Goal: Task Accomplishment & Management: Manage account settings

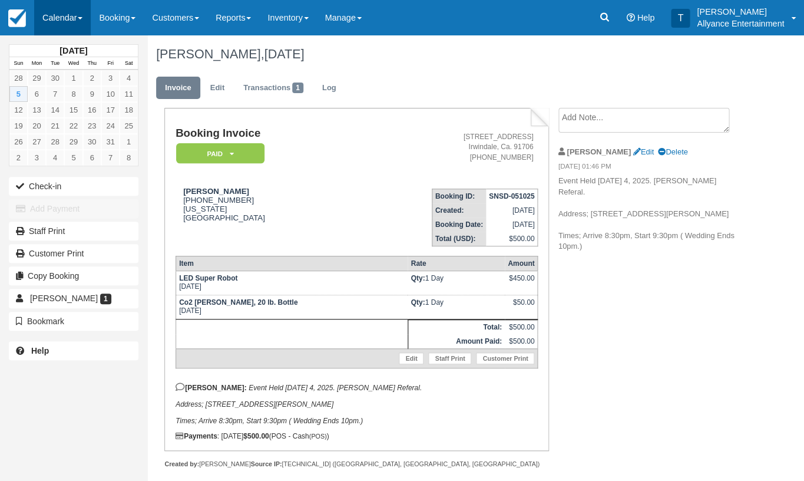
click at [61, 25] on link "Calendar" at bounding box center [62, 17] width 57 height 35
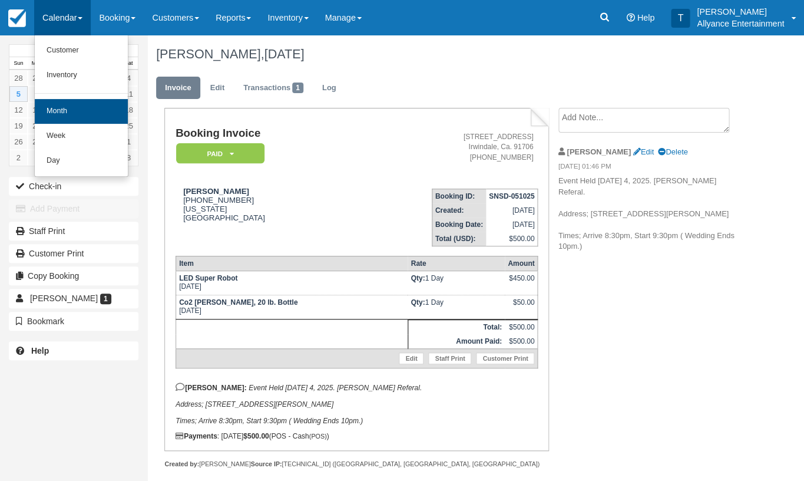
click at [57, 112] on link "Month" at bounding box center [81, 111] width 93 height 25
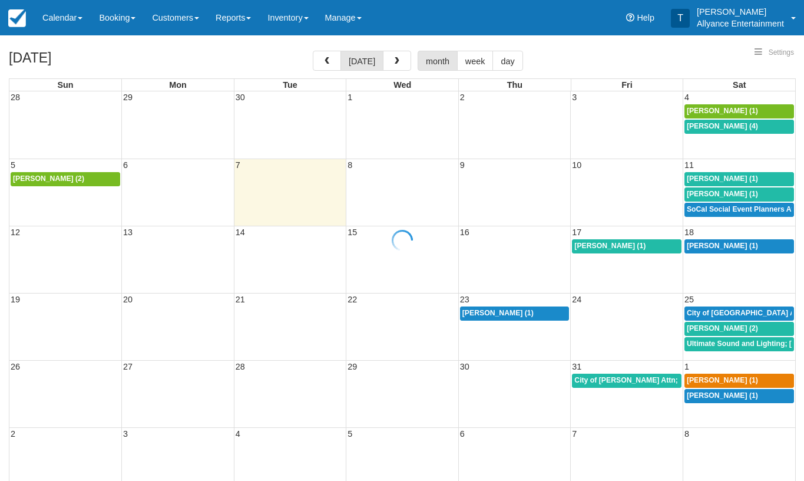
select select
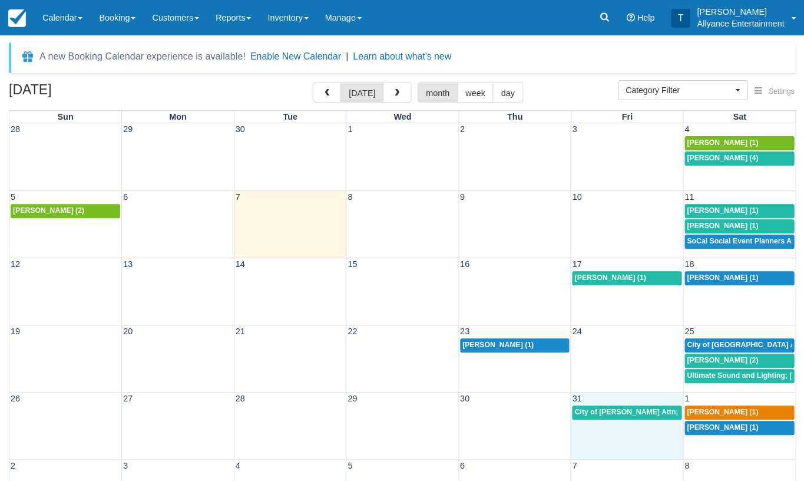
click at [609, 431] on td "City of [PERSON_NAME] Attn; America [PERSON_NAME] (1)" at bounding box center [627, 420] width 113 height 31
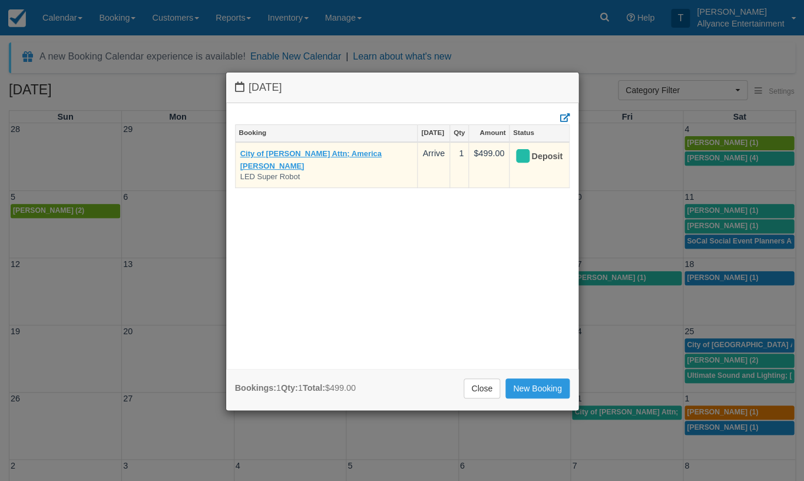
click at [318, 150] on link "City of Downey Attn; America Patino" at bounding box center [310, 159] width 141 height 21
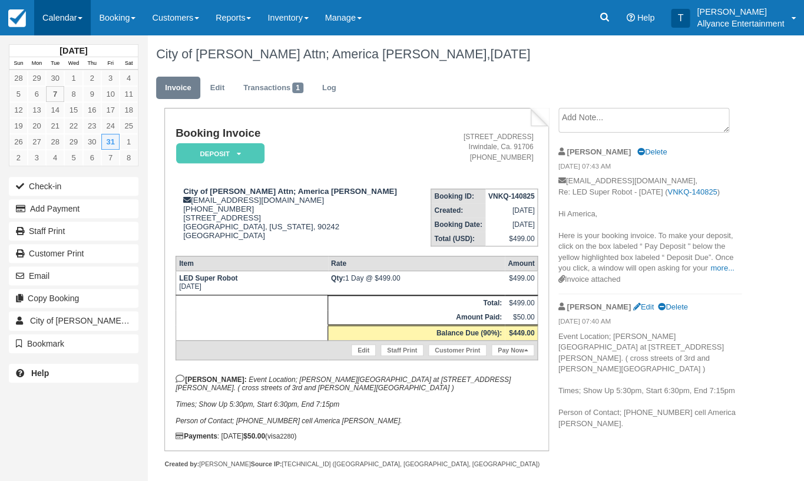
click at [54, 15] on link "Calendar" at bounding box center [62, 17] width 57 height 35
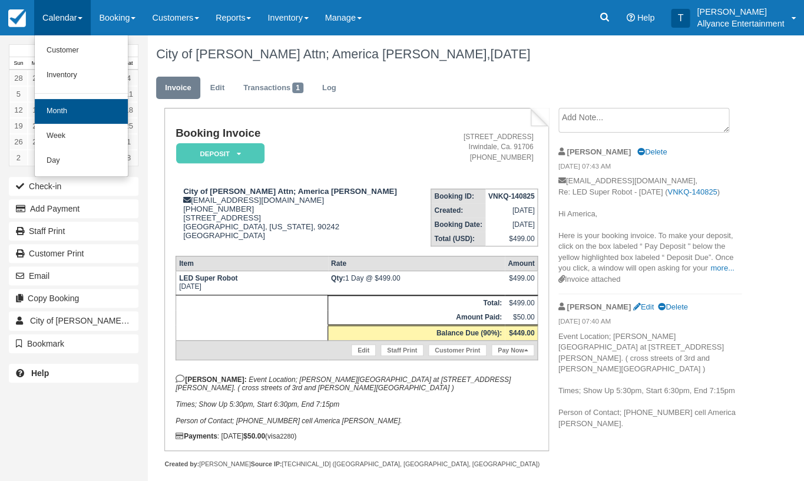
click at [58, 107] on link "Month" at bounding box center [81, 111] width 93 height 25
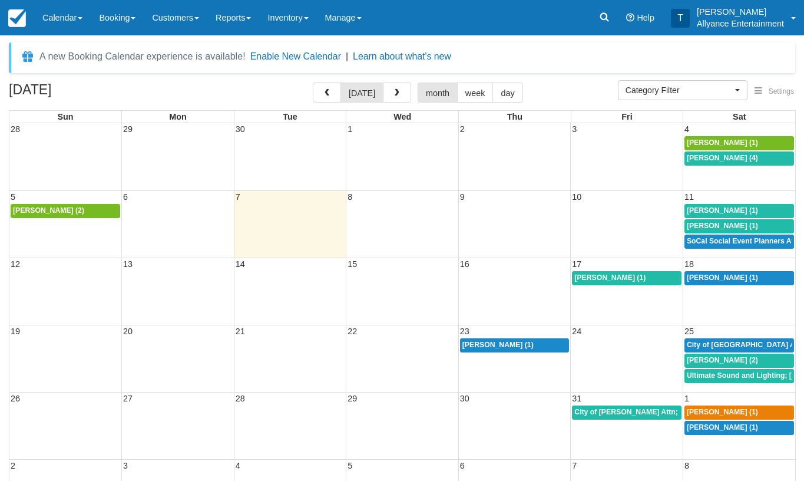
select select
click at [397, 93] on span "button" at bounding box center [397, 93] width 8 height 8
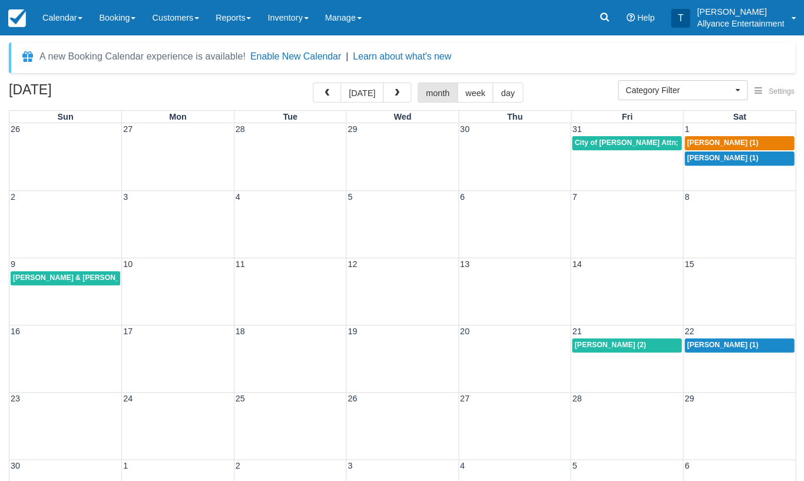
click at [731, 224] on div "2 3 4 5 6 7 8" at bounding box center [402, 223] width 786 height 67
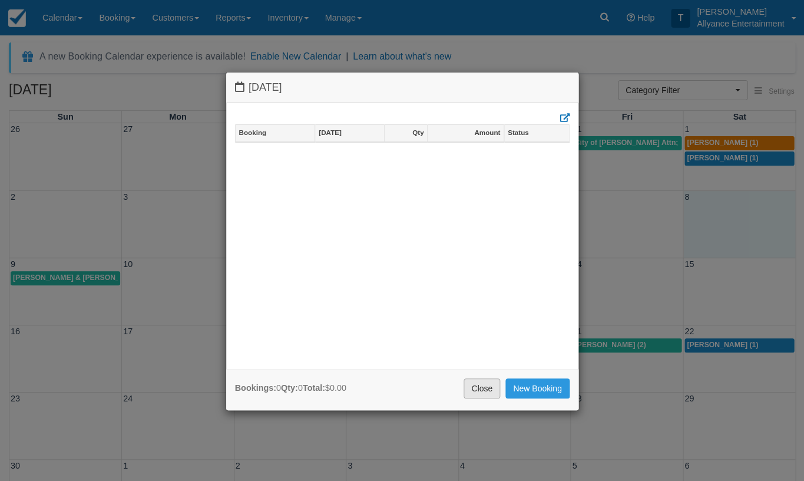
click at [487, 384] on link "Close" at bounding box center [482, 388] width 37 height 20
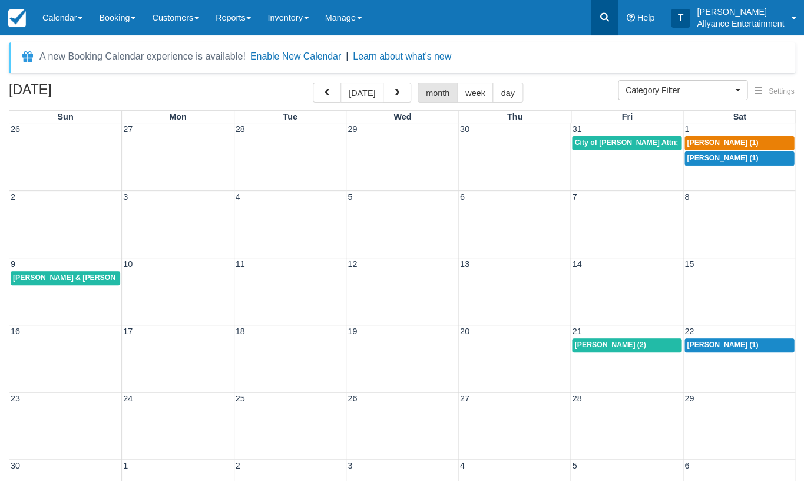
click at [602, 22] on icon at bounding box center [605, 17] width 12 height 12
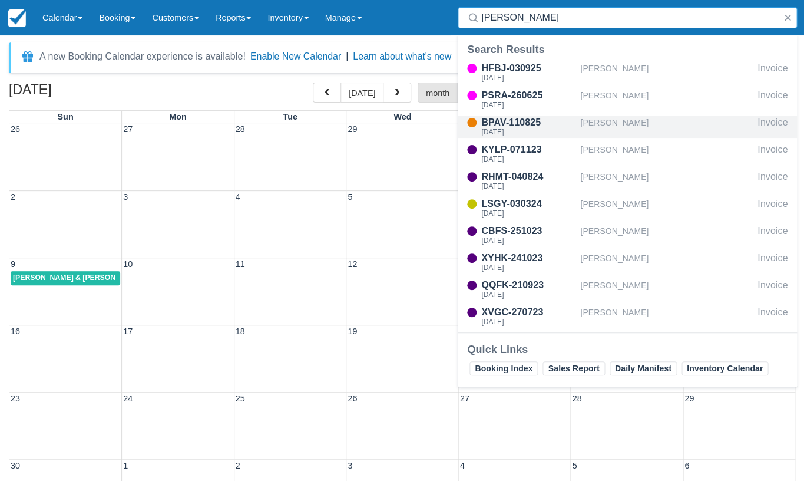
type input "Jose a"
click at [524, 121] on div "BPAV-110825" at bounding box center [528, 122] width 94 height 14
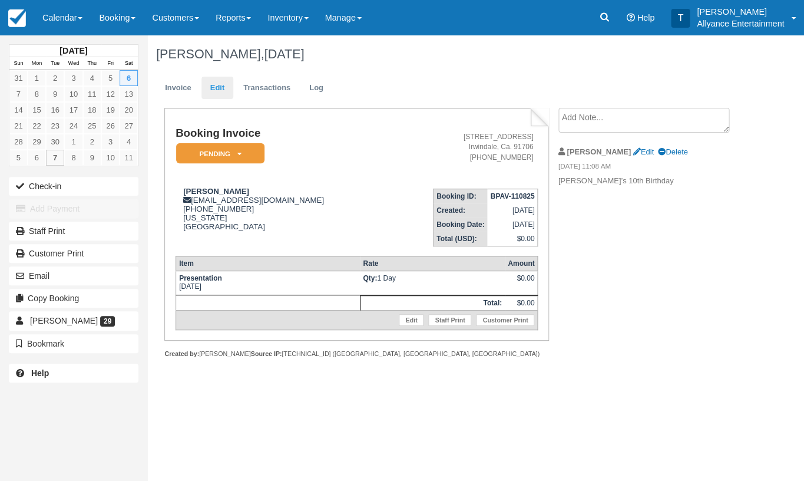
click at [217, 91] on link "Edit" at bounding box center [218, 88] width 32 height 23
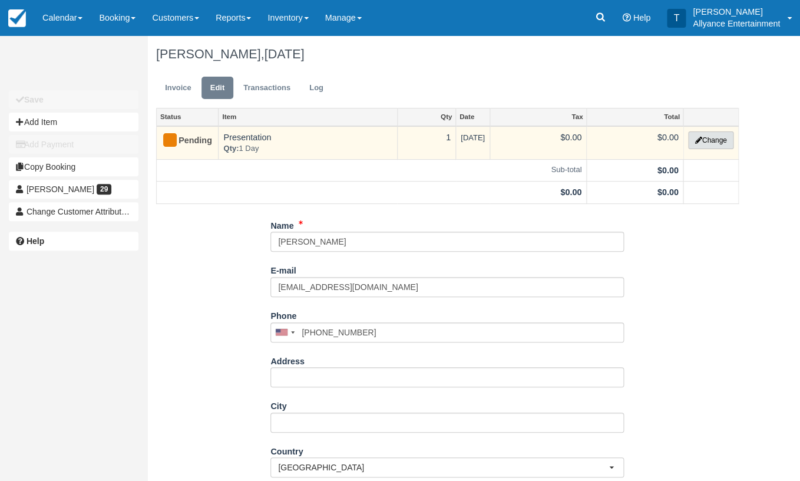
click at [708, 137] on button "Change" at bounding box center [710, 140] width 45 height 18
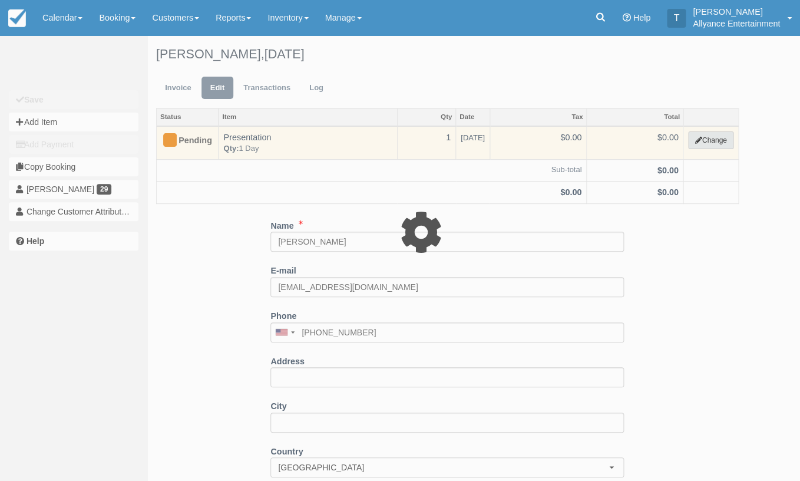
select select "86"
type input "0.00"
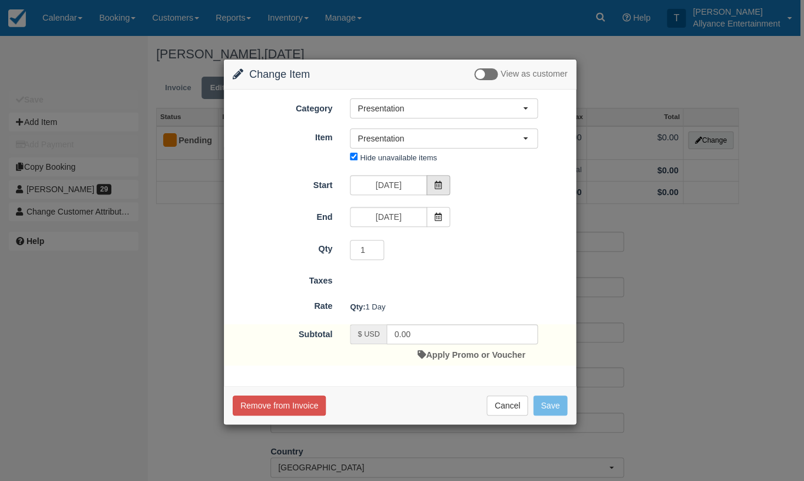
click at [437, 186] on icon at bounding box center [438, 185] width 8 height 8
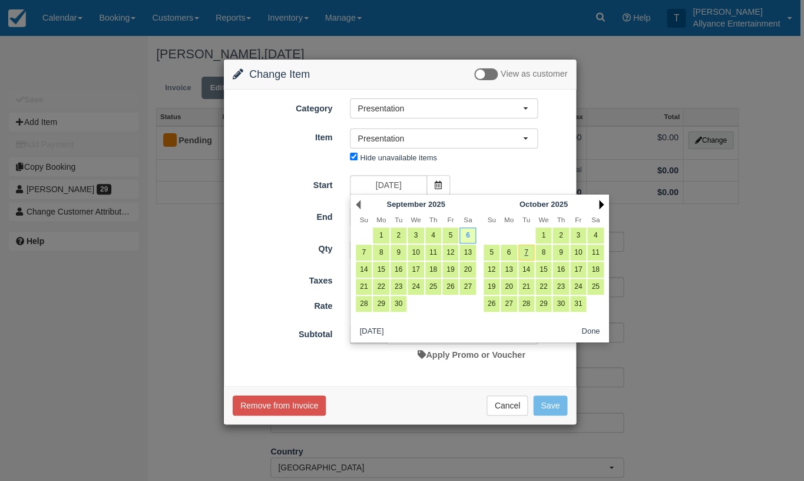
click at [602, 202] on link "Next" at bounding box center [601, 204] width 5 height 9
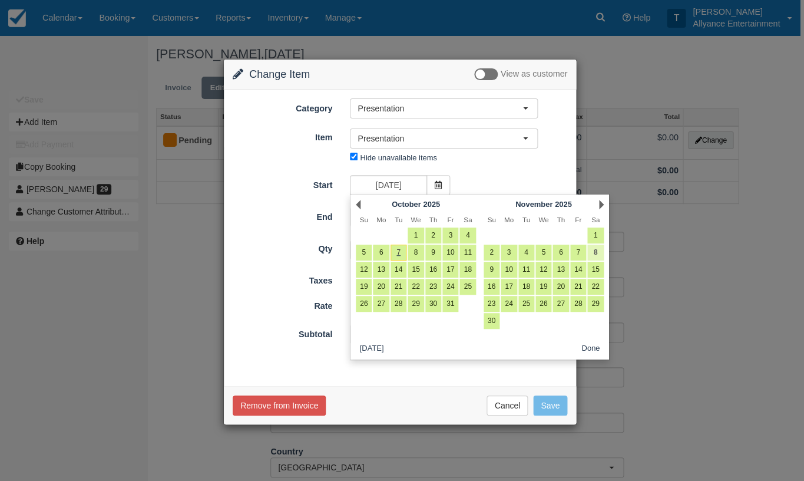
click at [596, 251] on link "8" at bounding box center [595, 253] width 16 height 16
type input "11/08/25"
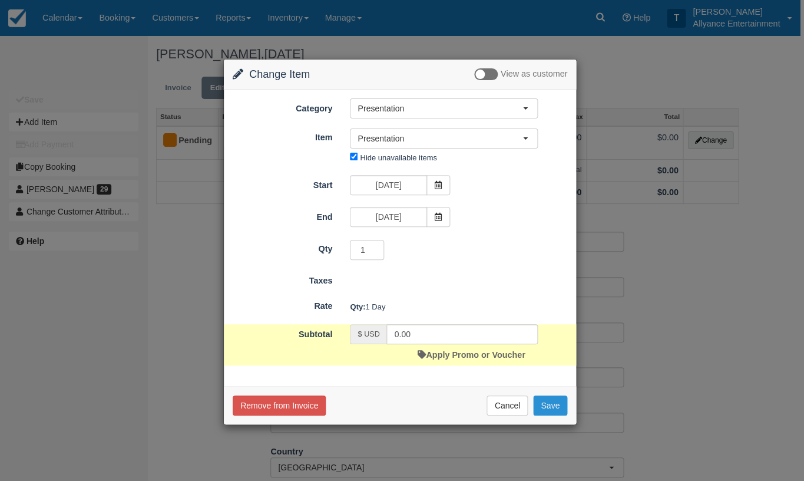
click at [554, 400] on button "Save" at bounding box center [550, 405] width 34 height 20
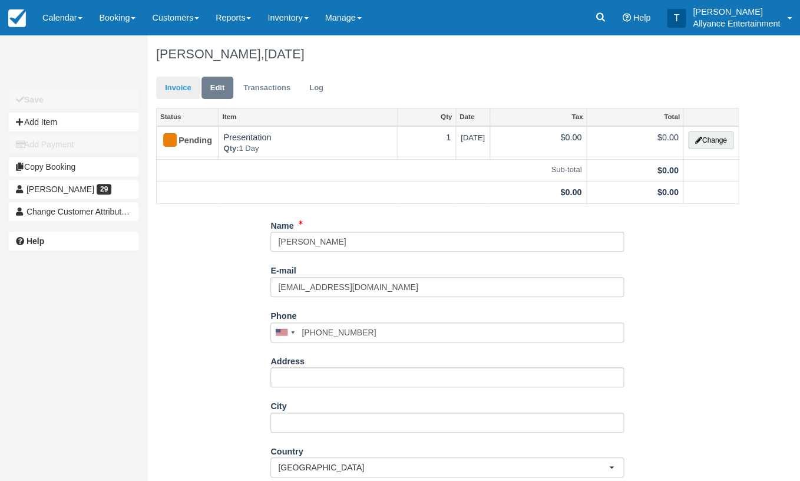
click at [174, 86] on link "Invoice" at bounding box center [178, 88] width 44 height 23
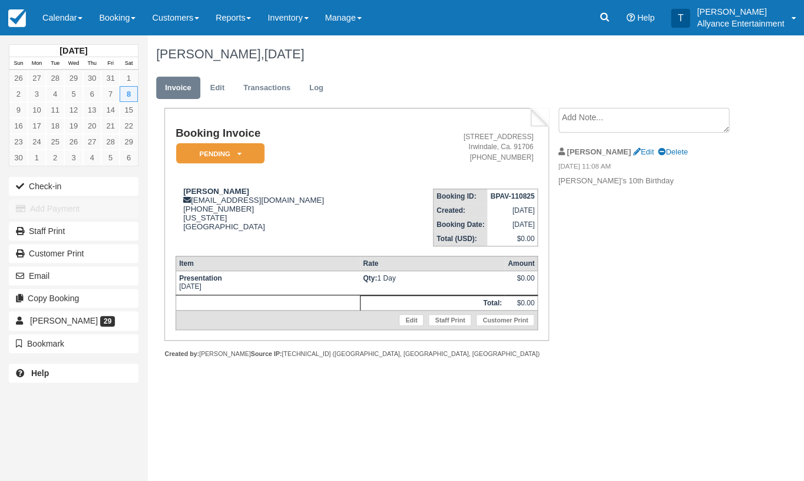
click at [595, 120] on textarea at bounding box center [644, 120] width 171 height 25
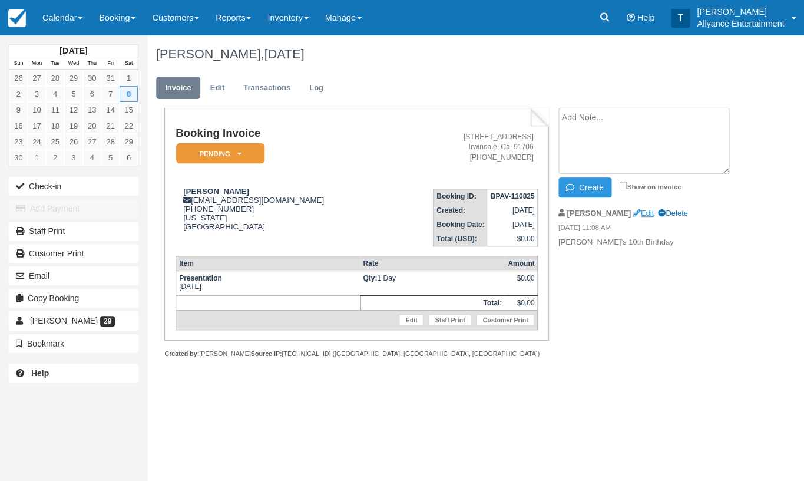
click at [633, 209] on link "Edit" at bounding box center [643, 213] width 21 height 9
drag, startPoint x: 611, startPoint y: 115, endPoint x: 550, endPoint y: 118, distance: 61.3
click at [550, 118] on div "[PERSON_NAME]’s 10th Birthday Update Show on invoice [PERSON_NAME] Edit Delete …" at bounding box center [650, 181] width 201 height 147
click at [655, 117] on textarea "My birthday Birthday" at bounding box center [644, 141] width 171 height 66
type textarea "My birthday Birthday 46th"
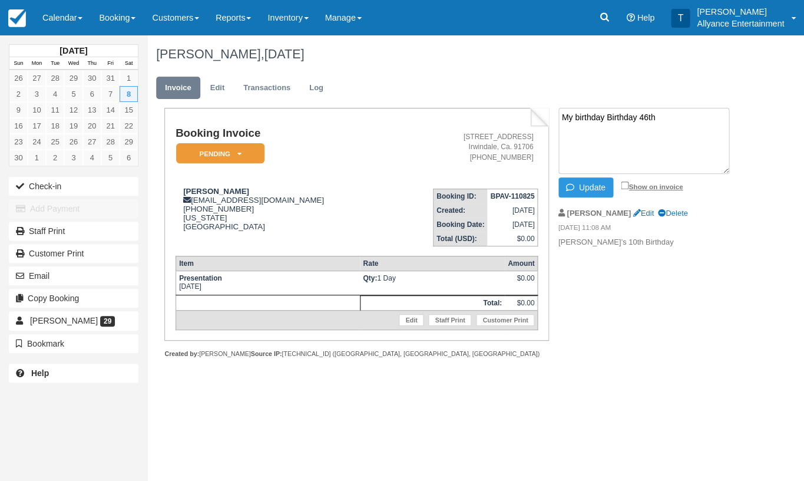
click at [625, 186] on input "Show on invoice" at bounding box center [625, 185] width 8 height 8
checkbox input "true"
click at [595, 184] on button "Update" at bounding box center [586, 187] width 55 height 20
